Goal: Navigation & Orientation: Find specific page/section

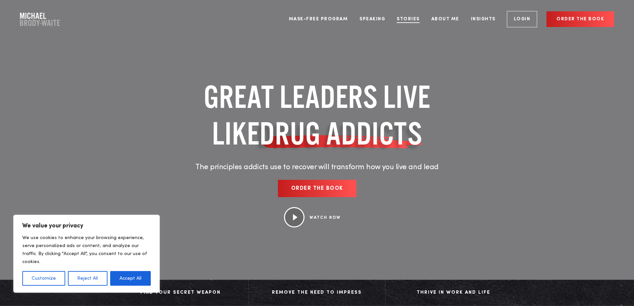
click at [406, 18] on link "Stories" at bounding box center [408, 19] width 33 height 25
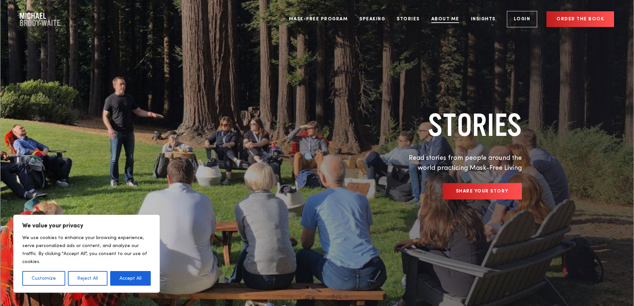
click at [440, 18] on link "About Me" at bounding box center [445, 19] width 38 height 25
click at [439, 22] on link "About Me" at bounding box center [445, 19] width 38 height 25
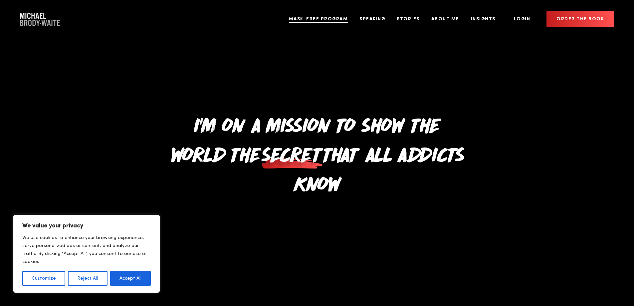
click at [321, 19] on link "Mask-Free Program" at bounding box center [318, 19] width 69 height 25
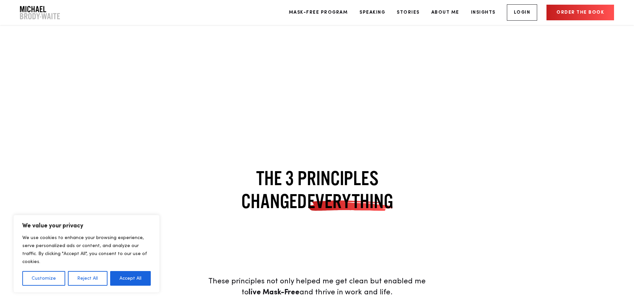
scroll to position [2031, 0]
